Goal: Task Accomplishment & Management: Use online tool/utility

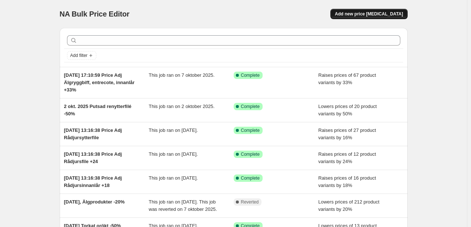
click at [378, 14] on span "Add new price change job" at bounding box center [369, 14] width 68 height 6
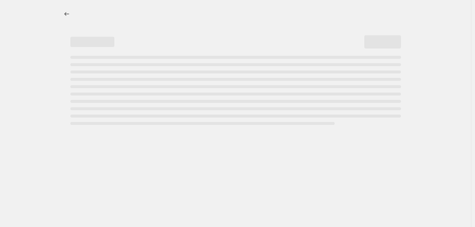
select select "percentage"
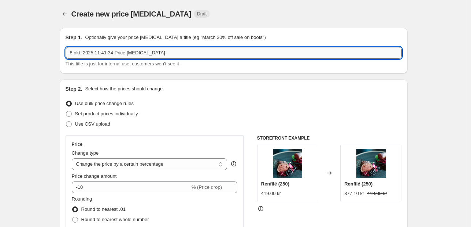
drag, startPoint x: 154, startPoint y: 52, endPoint x: 117, endPoint y: 52, distance: 37.4
click at [117, 52] on input "8 okt. 2025 11:41:34 Price change job" at bounding box center [234, 53] width 337 height 12
click at [154, 56] on input "8 okt. 2025 11:41:34 Price change job" at bounding box center [234, 53] width 337 height 12
click at [66, 15] on icon "Price change jobs" at bounding box center [64, 13] width 7 height 7
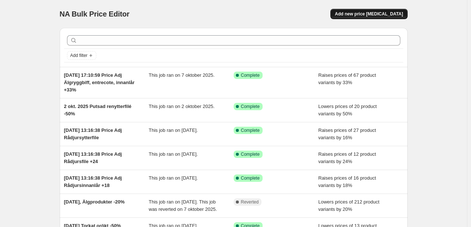
click at [362, 12] on span "Add new price change job" at bounding box center [369, 14] width 68 height 6
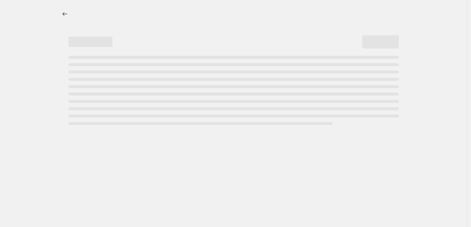
select select "percentage"
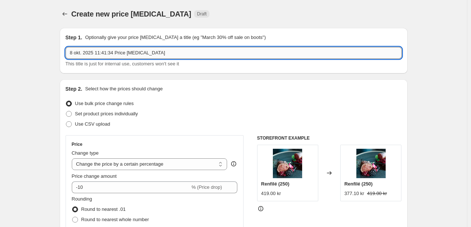
drag, startPoint x: 168, startPoint y: 53, endPoint x: 114, endPoint y: 55, distance: 53.9
click at [114, 55] on input "8 okt. 2025 11:41:34 Price change job" at bounding box center [234, 53] width 337 height 12
type input "8 okt. 2025 11:41:34 Vildfångad fisk -50%"
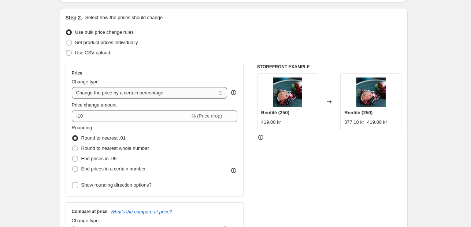
scroll to position [73, 0]
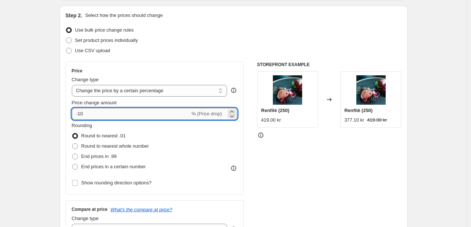
drag, startPoint x: 89, startPoint y: 113, endPoint x: 81, endPoint y: 113, distance: 8.8
click at [81, 113] on input "-10" at bounding box center [131, 114] width 118 height 12
type input "-50"
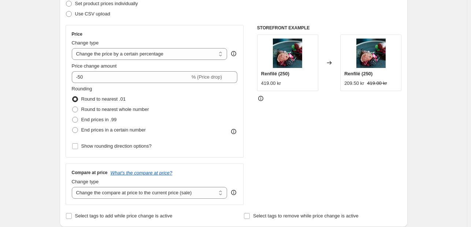
scroll to position [147, 0]
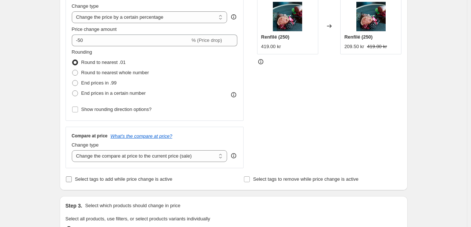
click at [75, 178] on label "Select tags to add while price change is active" at bounding box center [119, 179] width 107 height 10
click at [72, 178] on input "Select tags to add while price change is active" at bounding box center [69, 179] width 6 height 6
checkbox input "true"
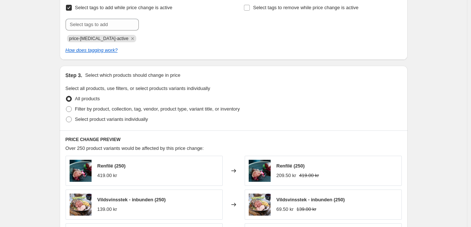
scroll to position [330, 0]
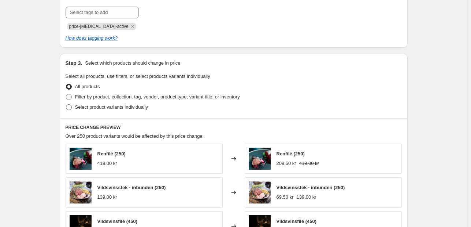
click at [89, 109] on span "Select product variants individually" at bounding box center [111, 106] width 73 height 5
click at [66, 104] on input "Select product variants individually" at bounding box center [66, 104] width 0 height 0
radio input "true"
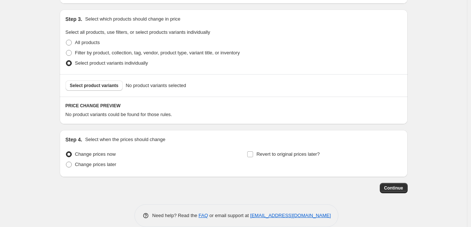
scroll to position [385, 0]
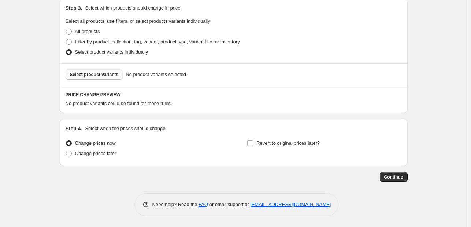
click at [95, 71] on button "Select product variants" at bounding box center [95, 74] width 58 height 10
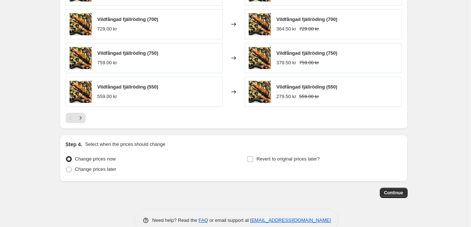
scroll to position [568, 0]
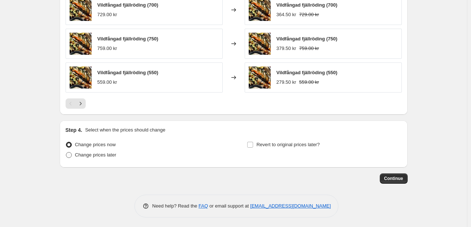
click at [91, 152] on span "Change prices later" at bounding box center [95, 154] width 41 height 5
click at [66, 152] on input "Change prices later" at bounding box center [66, 152] width 0 height 0
radio input "true"
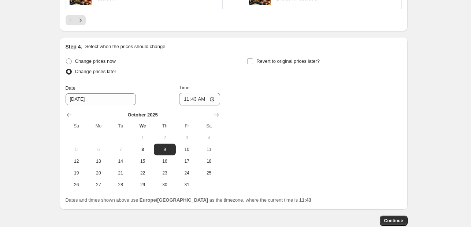
scroll to position [678, 0]
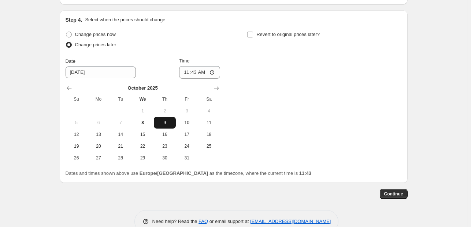
click at [165, 125] on button "9" at bounding box center [165, 123] width 22 height 12
click at [203, 74] on input "11:43" at bounding box center [199, 72] width 41 height 12
click at [213, 73] on input "11:43" at bounding box center [199, 72] width 41 height 12
type input "00:01"
click at [333, 99] on div "Change prices now Change prices later Date 10/9/2025 Time 00:01 October 2025 Su…" at bounding box center [234, 96] width 337 height 134
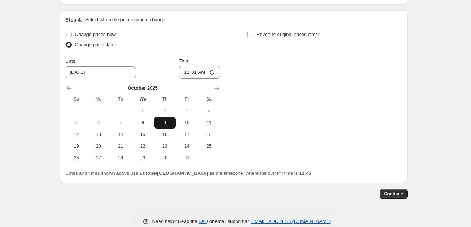
click at [165, 120] on span "9" at bounding box center [165, 123] width 16 height 6
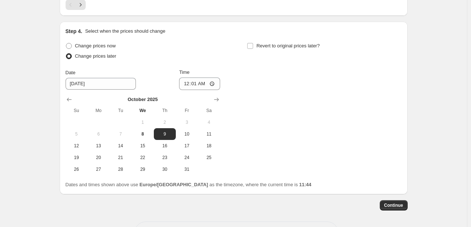
scroll to position [694, 0]
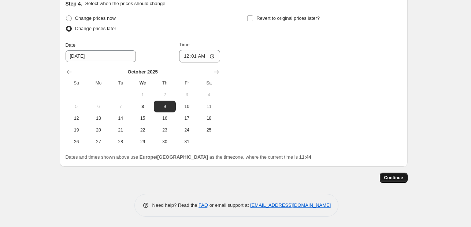
click at [402, 172] on button "Continue" at bounding box center [394, 177] width 28 height 10
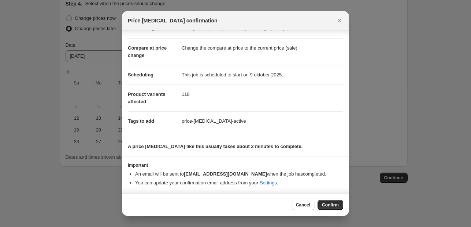
scroll to position [0, 0]
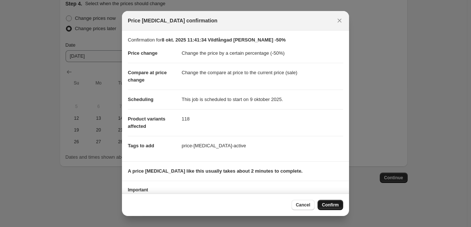
click at [327, 206] on span "Confirm" at bounding box center [330, 205] width 17 height 6
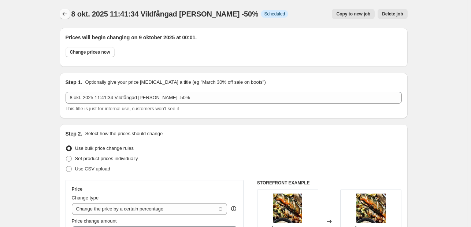
click at [67, 16] on icon "Price change jobs" at bounding box center [64, 13] width 7 height 7
